Goal: Information Seeking & Learning: Learn about a topic

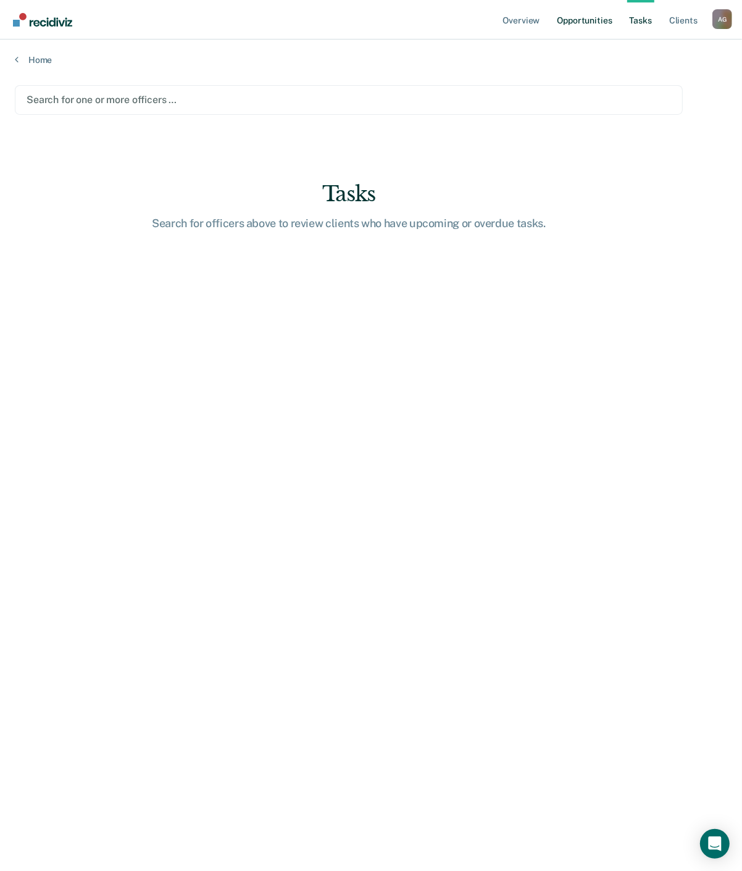
click at [561, 25] on link "Opportunities" at bounding box center [584, 20] width 60 height 40
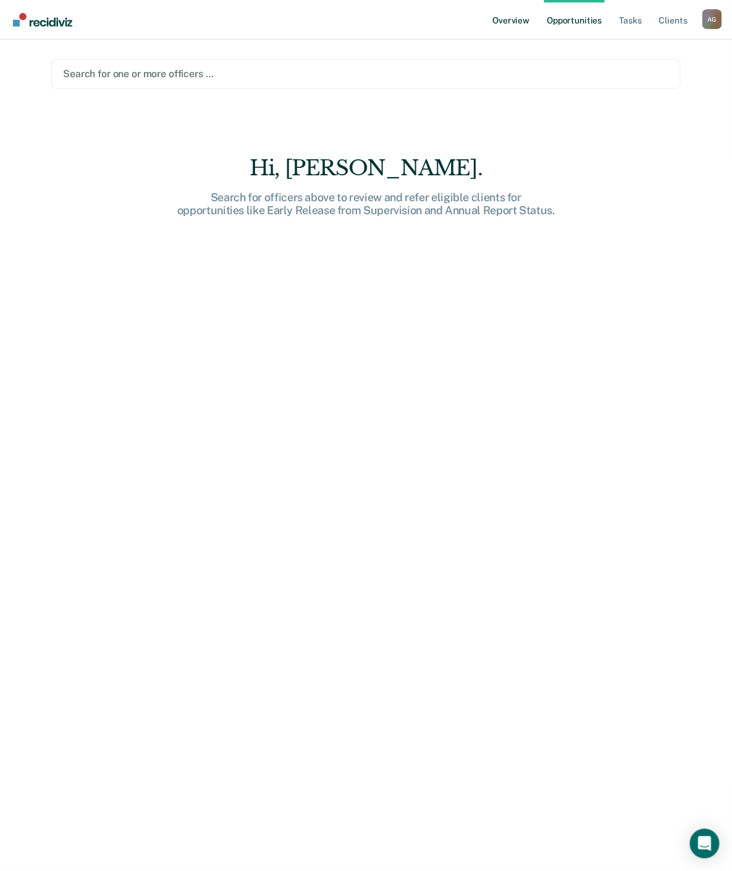
click at [512, 20] on link "Overview" at bounding box center [511, 20] width 42 height 40
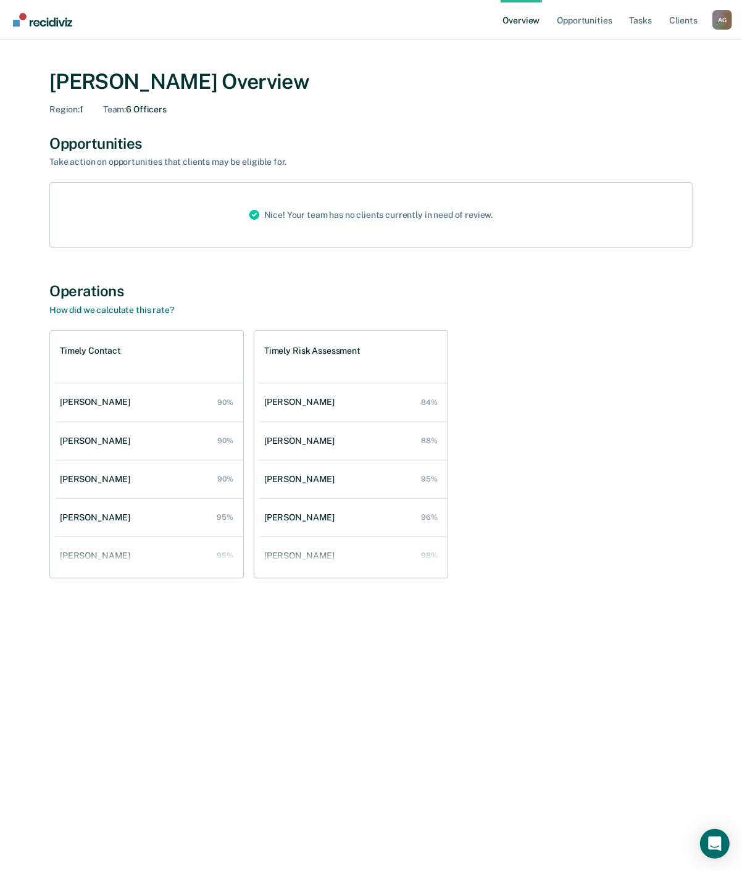
click at [330, 279] on div "[PERSON_NAME] Overview Region : 1 Team : 6 Officers Opportunities Take action o…" at bounding box center [371, 328] width 712 height 549
click at [495, 351] on div "Timely Contact [PERSON_NAME] 90% [PERSON_NAME] 90% [PERSON_NAME] 90% [PERSON_NA…" at bounding box center [370, 454] width 643 height 248
click at [391, 662] on div "[PERSON_NAME] Overview Region : 1 Team : 6 Officers Opportunities Take action o…" at bounding box center [371, 442] width 712 height 777
drag, startPoint x: -10, startPoint y: 651, endPoint x: 478, endPoint y: 754, distance: 499.8
click at [478, 754] on div "[PERSON_NAME] Overview Region : 1 Team : 6 Officers Opportunities Take action o…" at bounding box center [371, 442] width 712 height 777
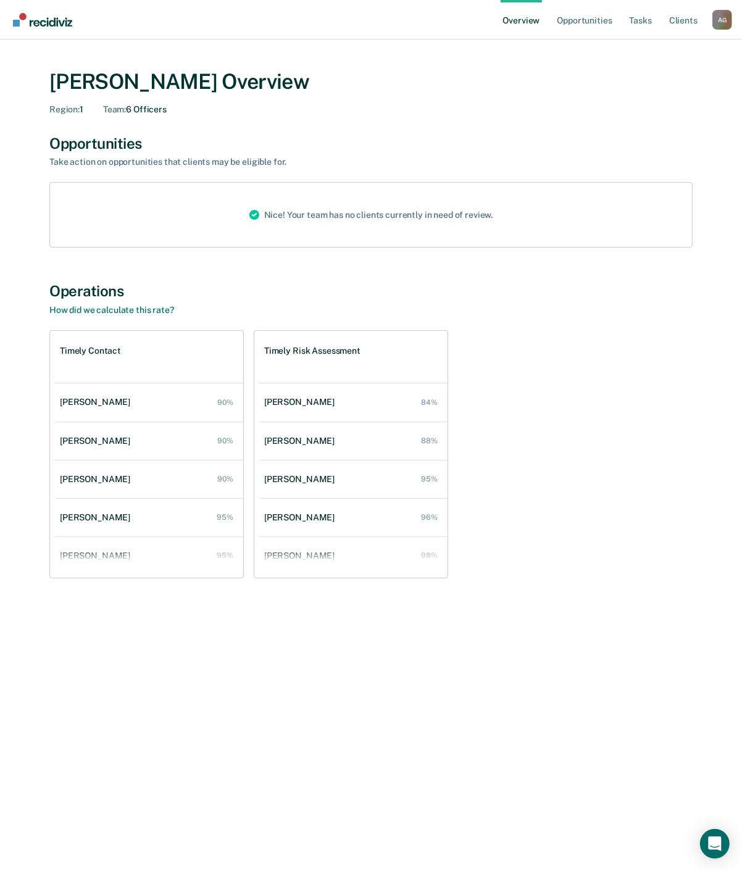
click at [452, 714] on div "[PERSON_NAME] Overview Region : 1 Team : 6 Officers Opportunities Take action o…" at bounding box center [371, 442] width 712 height 777
click at [456, 732] on div "[PERSON_NAME] Overview Region : 1 Team : 6 Officers Opportunities Take action o…" at bounding box center [371, 442] width 712 height 777
click at [475, 596] on div "Operations How did we calculate this rate? Timely Contact [PERSON_NAME] 90% [PE…" at bounding box center [370, 442] width 643 height 321
click at [557, 377] on div "Timely Contact [PERSON_NAME] 90% [PERSON_NAME] 90% [PERSON_NAME] 90% [PERSON_NA…" at bounding box center [370, 454] width 643 height 248
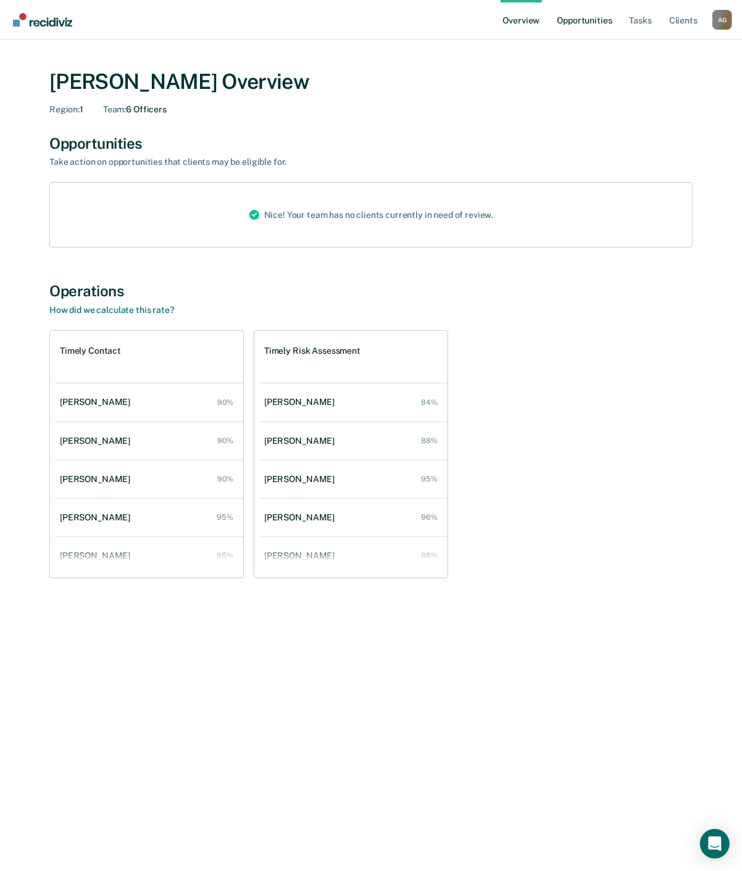
click at [588, 15] on link "Opportunities" at bounding box center [584, 20] width 60 height 40
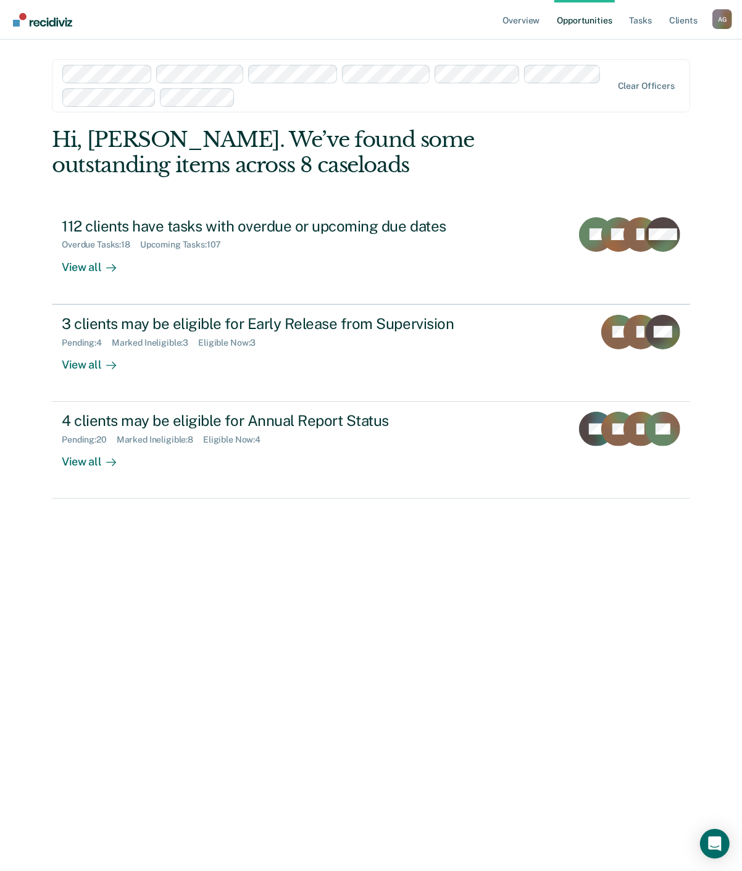
click at [34, 640] on div "Overview Opportunities Tasks Client s [PERSON_NAME] A G Profile How it works Lo…" at bounding box center [371, 435] width 742 height 871
click at [28, 245] on div "Overview Opportunities Tasks Client s [PERSON_NAME] A G Profile How it works Lo…" at bounding box center [371, 435] width 742 height 871
click at [70, 596] on div "Hi, [PERSON_NAME]. We’ve found some outstanding items across 8 caseloads 112 cl…" at bounding box center [371, 493] width 638 height 733
click at [190, 725] on div "Hi, [PERSON_NAME]. We’ve found some outstanding items across 8 caseloads 112 cl…" at bounding box center [371, 493] width 638 height 733
click at [28, 220] on div "Overview Opportunities Tasks Client s [PERSON_NAME] A G Profile How it works Lo…" at bounding box center [370, 435] width 741 height 871
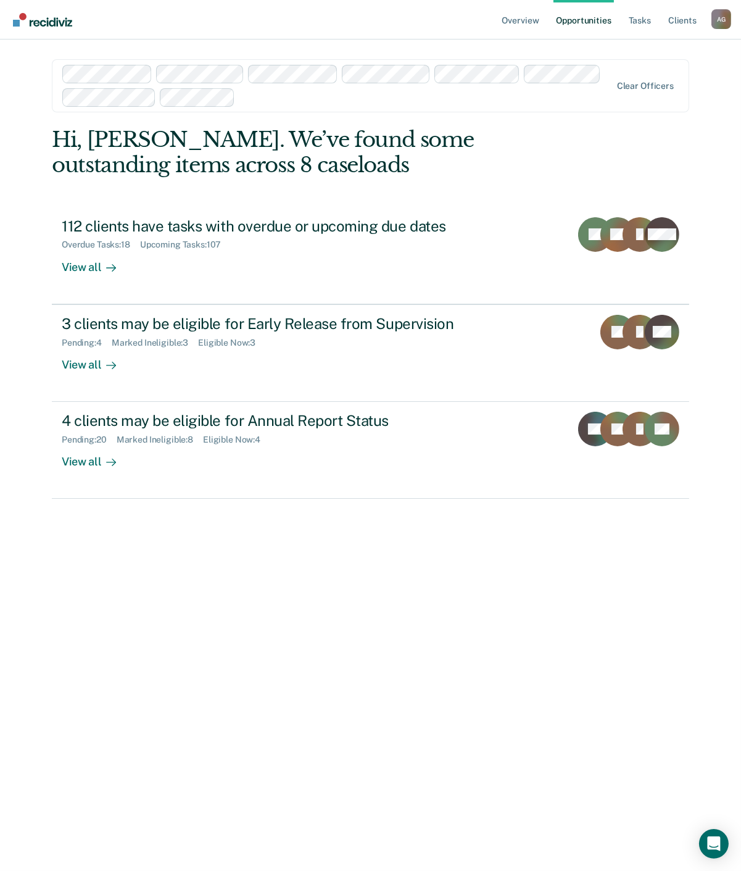
click at [29, 228] on div "Overview Opportunities Tasks Client s [PERSON_NAME] A G Profile How it works Lo…" at bounding box center [370, 435] width 741 height 871
click at [28, 241] on div "Overview Opportunities Tasks Client s [PERSON_NAME] A G Profile How it works Lo…" at bounding box center [370, 435] width 741 height 871
click at [9, 514] on div "Overview Opportunities Tasks Client s [PERSON_NAME] A G Profile How it works Lo…" at bounding box center [371, 435] width 743 height 871
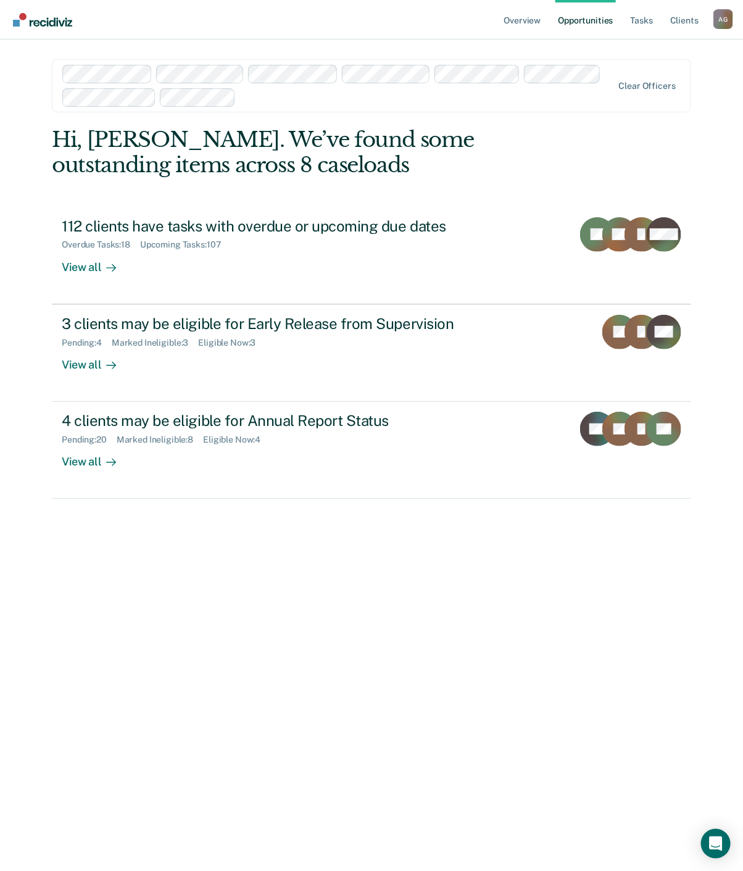
click at [177, 845] on div "Hi, [PERSON_NAME]. We’ve found some outstanding items across 8 caseloads 112 cl…" at bounding box center [372, 493] width 640 height 733
click at [72, 596] on div "Hi, [PERSON_NAME]. We’ve found some outstanding items across 8 caseloads 112 cl…" at bounding box center [372, 493] width 640 height 733
